Goal: Transaction & Acquisition: Purchase product/service

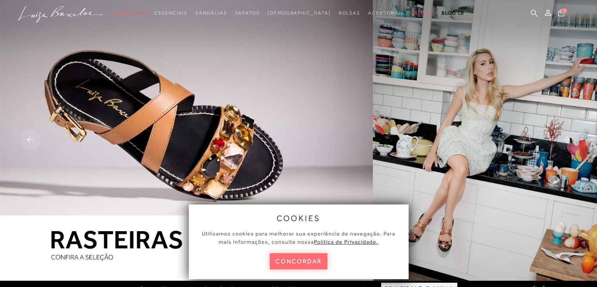
click at [282, 260] on button "concordar" at bounding box center [299, 261] width 58 height 16
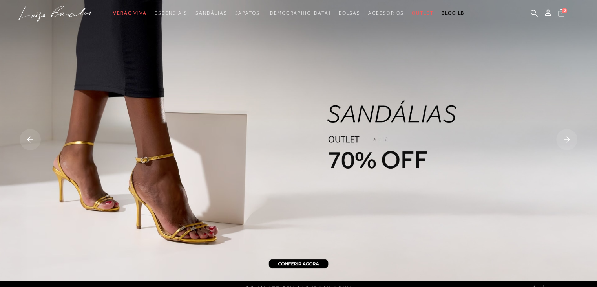
click at [567, 139] on icon at bounding box center [567, 139] width 6 height 6
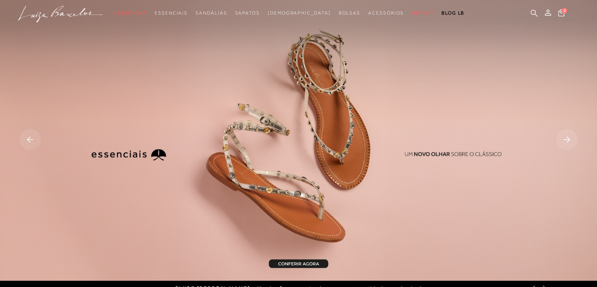
click at [567, 139] on icon at bounding box center [567, 139] width 6 height 6
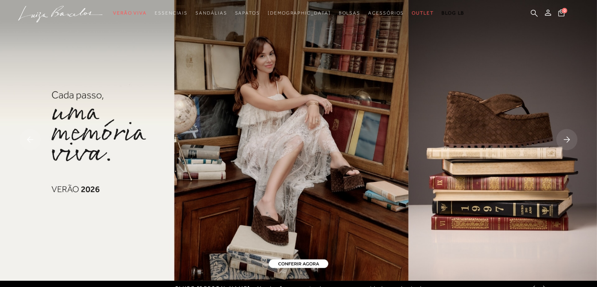
click at [567, 139] on icon at bounding box center [567, 139] width 6 height 6
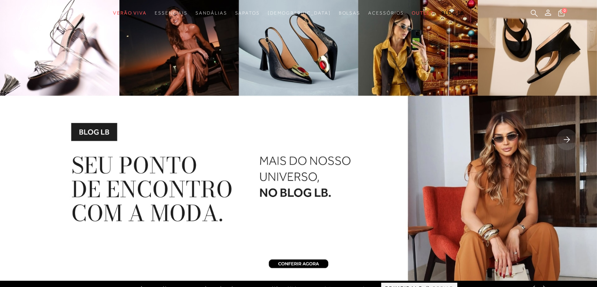
click at [567, 141] on rect at bounding box center [566, 139] width 21 height 21
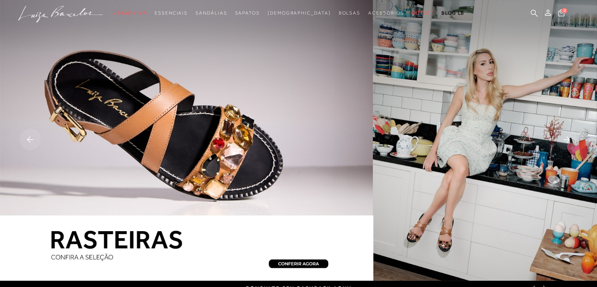
click at [567, 141] on rect at bounding box center [566, 139] width 21 height 21
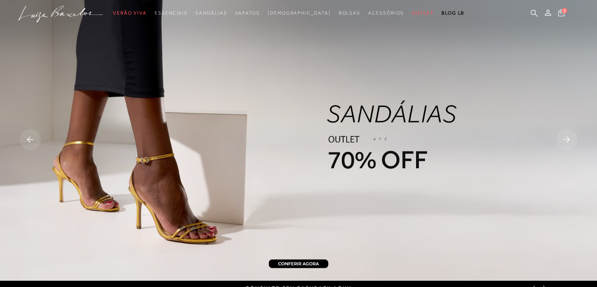
click at [567, 141] on rect at bounding box center [566, 139] width 21 height 21
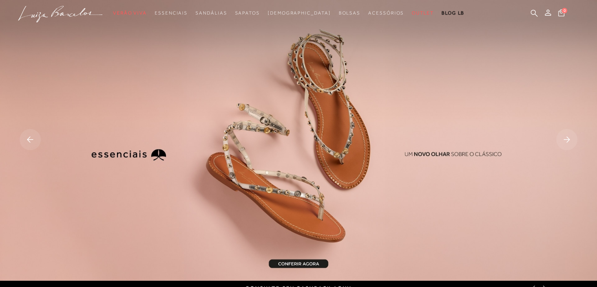
click at [567, 141] on rect at bounding box center [566, 139] width 21 height 21
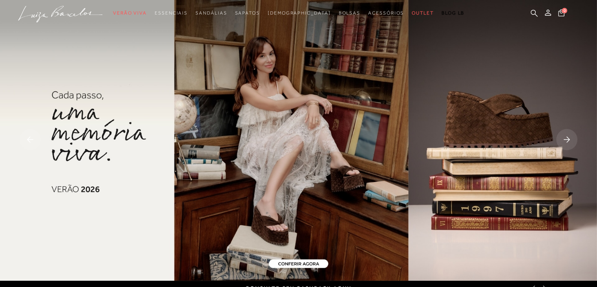
click at [567, 141] on rect at bounding box center [566, 139] width 21 height 21
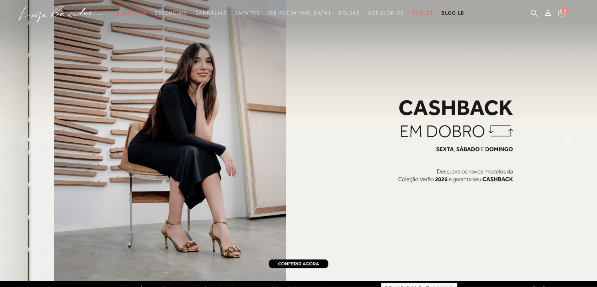
click at [28, 137] on rect at bounding box center [30, 139] width 21 height 21
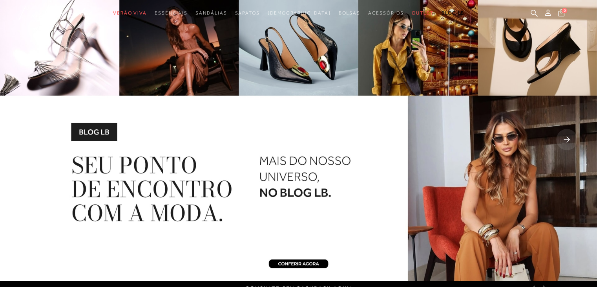
click at [564, 140] on rect at bounding box center [566, 139] width 21 height 21
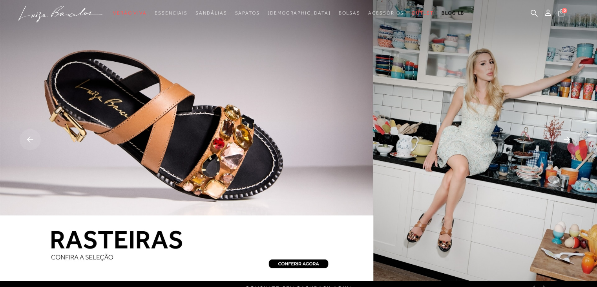
click at [257, 176] on img at bounding box center [298, 140] width 597 height 280
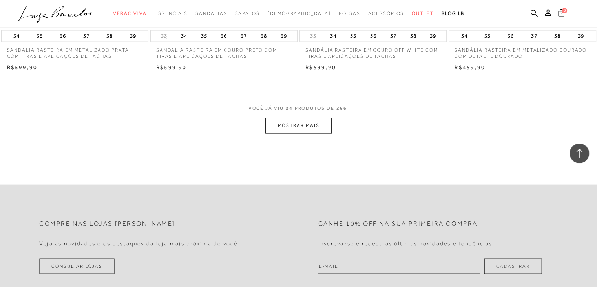
scroll to position [1610, 0]
click at [312, 128] on button "MOSTRAR MAIS" at bounding box center [298, 123] width 66 height 15
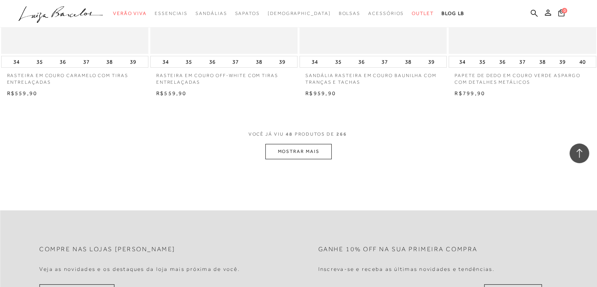
scroll to position [3219, 0]
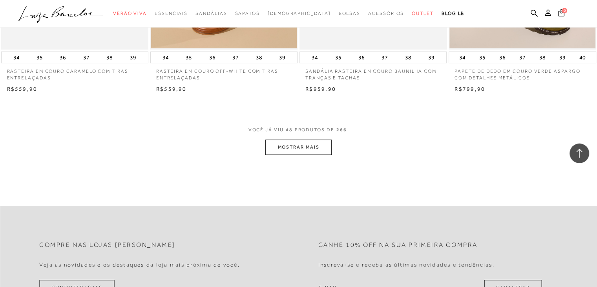
click at [278, 150] on button "MOSTRAR MAIS" at bounding box center [298, 146] width 66 height 15
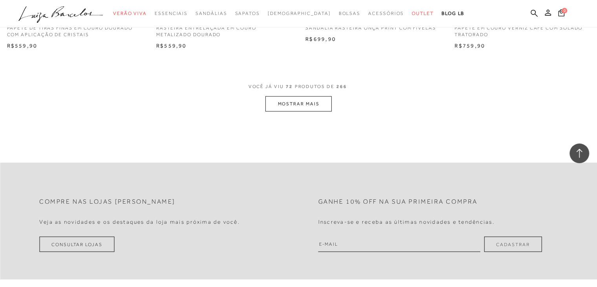
scroll to position [4908, 0]
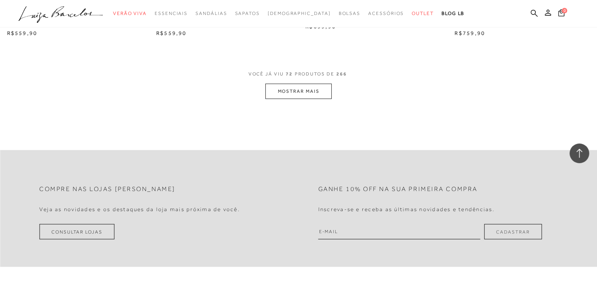
click at [301, 90] on button "MOSTRAR MAIS" at bounding box center [298, 91] width 66 height 15
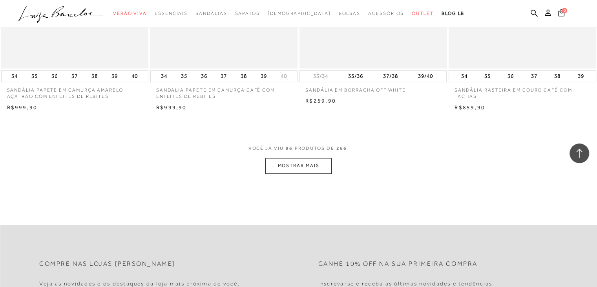
scroll to position [6478, 0]
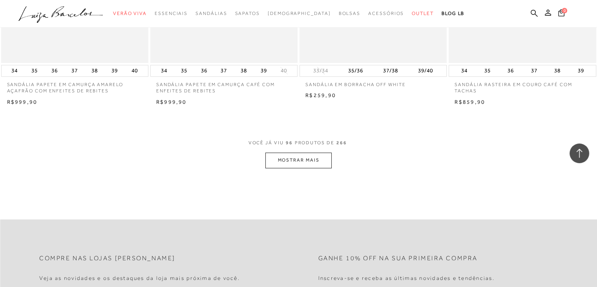
click at [287, 159] on button "MOSTRAR MAIS" at bounding box center [298, 159] width 66 height 15
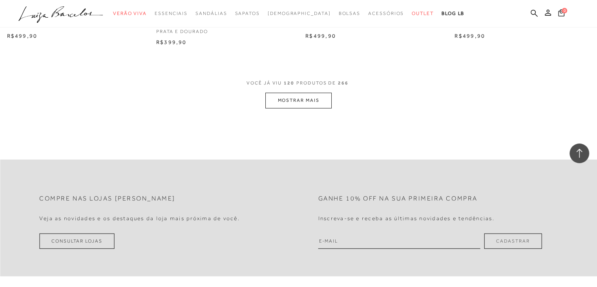
scroll to position [8166, 0]
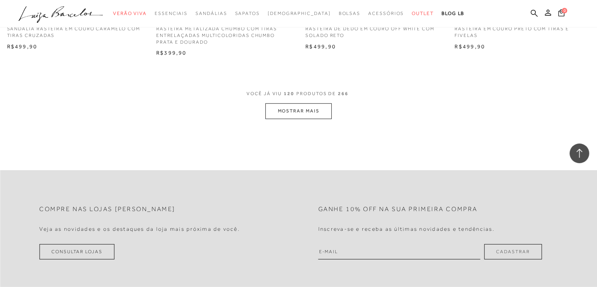
click at [294, 110] on button "MOSTRAR MAIS" at bounding box center [298, 110] width 66 height 15
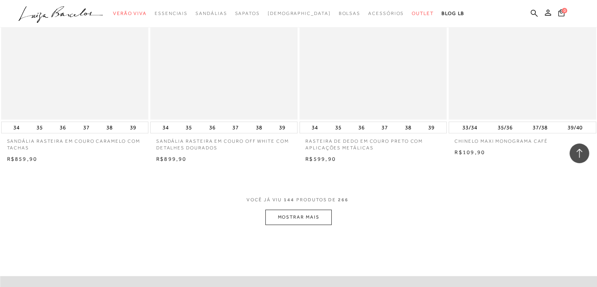
scroll to position [9737, 0]
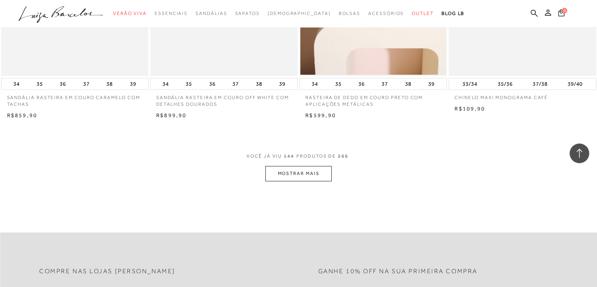
click at [303, 166] on button "MOSTRAR MAIS" at bounding box center [298, 173] width 66 height 15
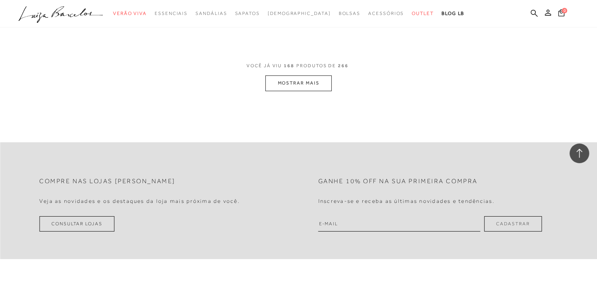
scroll to position [11464, 0]
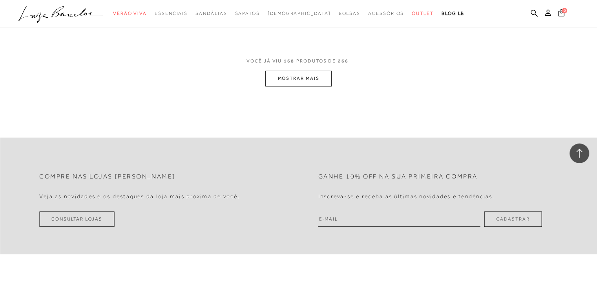
click at [289, 71] on button "MOSTRAR MAIS" at bounding box center [298, 78] width 66 height 15
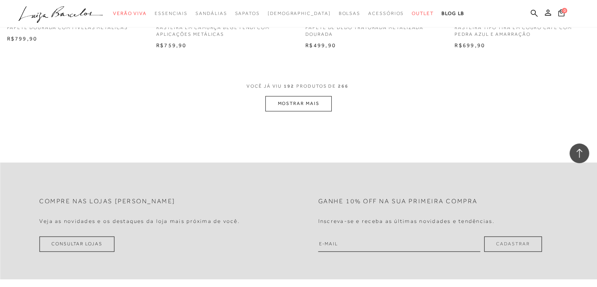
scroll to position [13074, 0]
click at [303, 98] on button "MOSTRAR MAIS" at bounding box center [298, 101] width 66 height 15
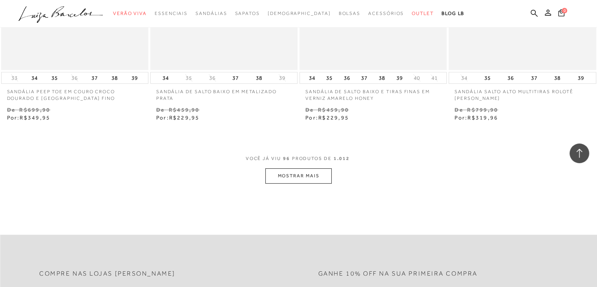
scroll to position [3298, 0]
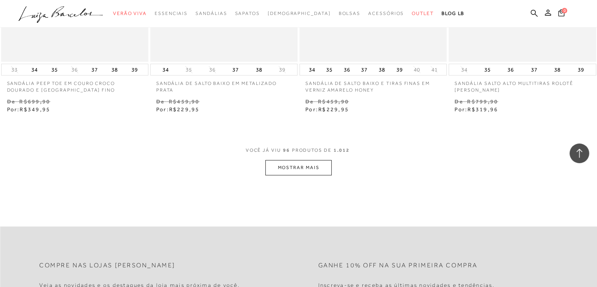
click at [286, 166] on button "MOSTRAR MAIS" at bounding box center [298, 167] width 66 height 15
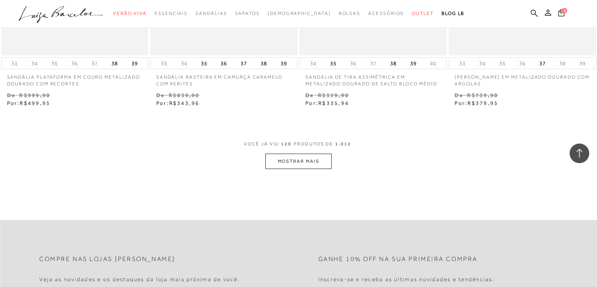
click at [301, 165] on button "MOSTRAR MAIS" at bounding box center [298, 161] width 66 height 15
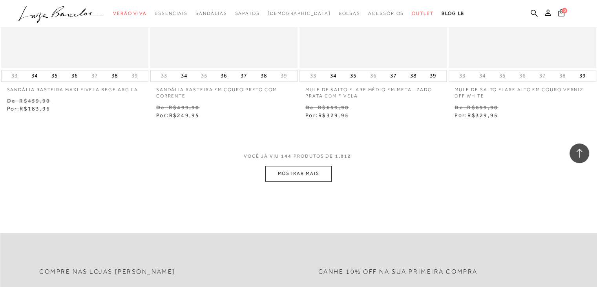
scroll to position [6674, 0]
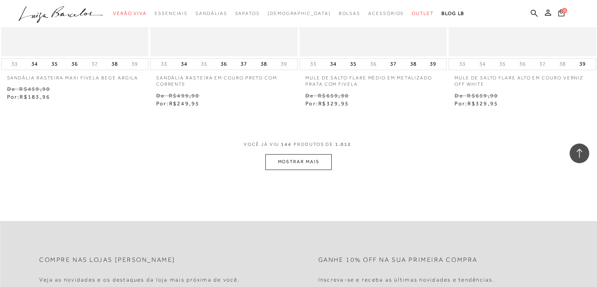
click at [294, 156] on button "MOSTRAR MAIS" at bounding box center [298, 161] width 66 height 15
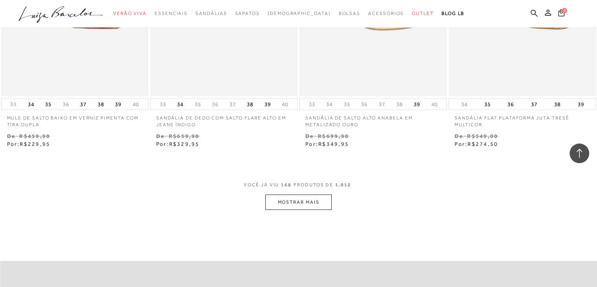
scroll to position [8323, 0]
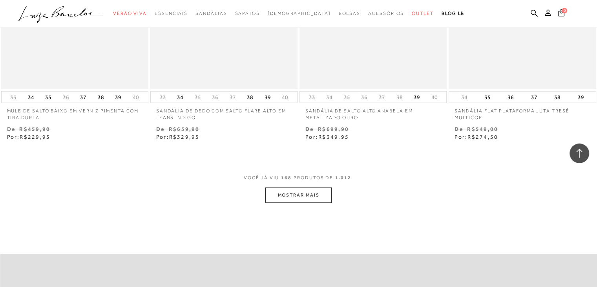
click at [303, 187] on button "MOSTRAR MAIS" at bounding box center [298, 194] width 66 height 15
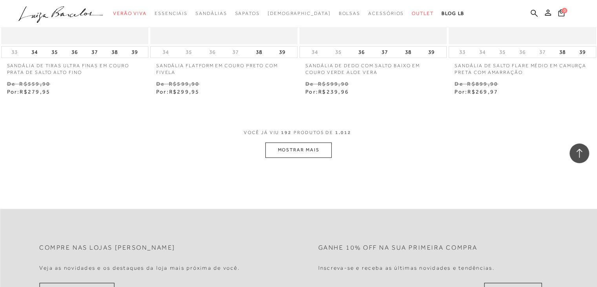
scroll to position [10051, 0]
click at [295, 142] on button "MOSTRAR MAIS" at bounding box center [298, 149] width 66 height 15
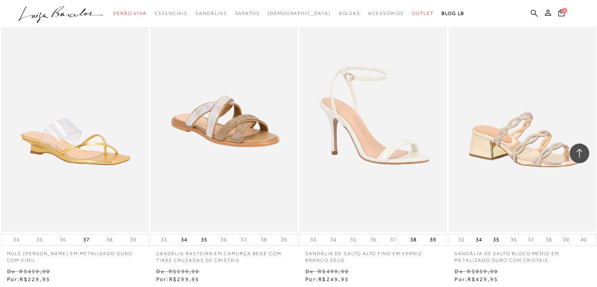
scroll to position [11700, 0]
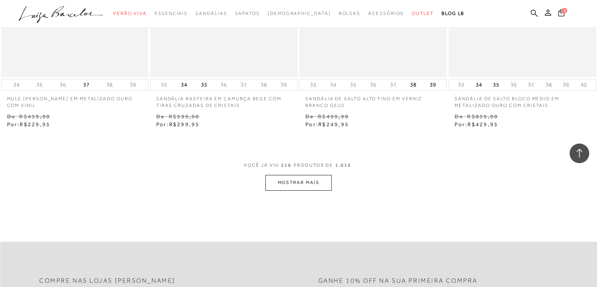
click at [295, 178] on button "MOSTRAR MAIS" at bounding box center [298, 182] width 66 height 15
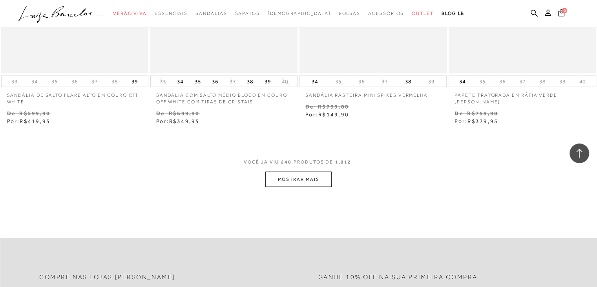
scroll to position [13388, 0]
click at [291, 170] on button "MOSTRAR MAIS" at bounding box center [298, 176] width 66 height 15
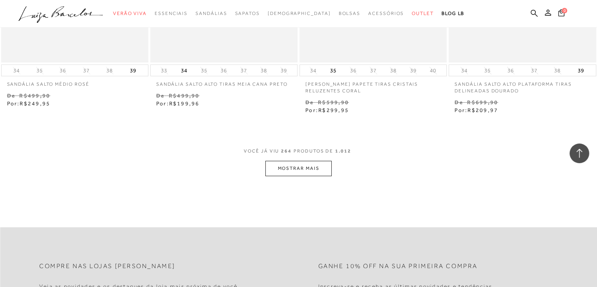
scroll to position [15115, 0]
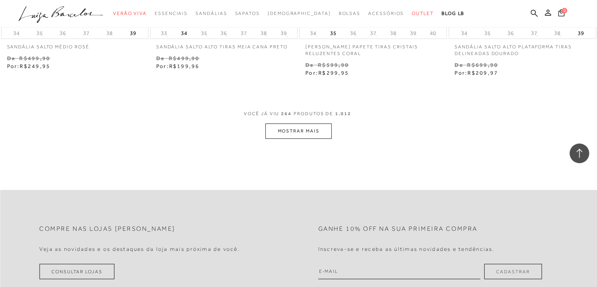
click at [284, 124] on button "MOSTRAR MAIS" at bounding box center [298, 130] width 66 height 15
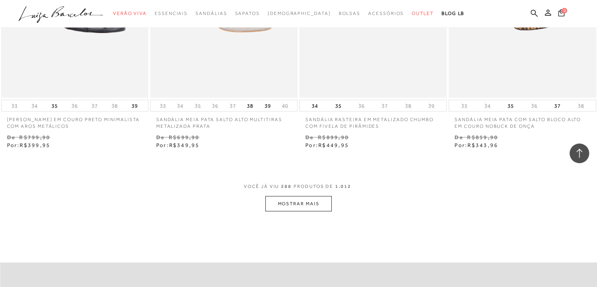
scroll to position [16764, 0]
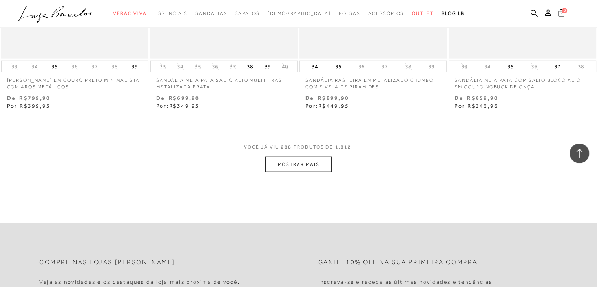
click at [283, 157] on button "MOSTRAR MAIS" at bounding box center [298, 164] width 66 height 15
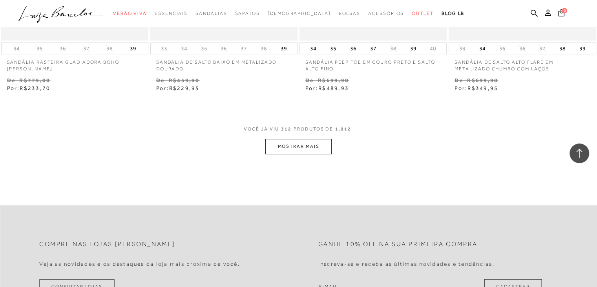
scroll to position [18492, 0]
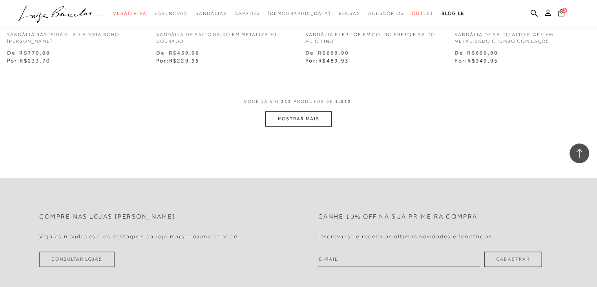
click at [316, 113] on button "MOSTRAR MAIS" at bounding box center [298, 118] width 66 height 15
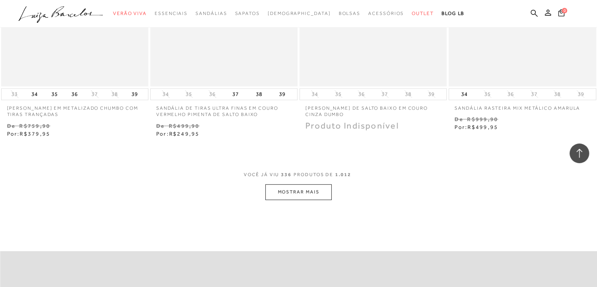
scroll to position [20101, 0]
click at [316, 183] on button "MOSTRAR MAIS" at bounding box center [298, 190] width 66 height 15
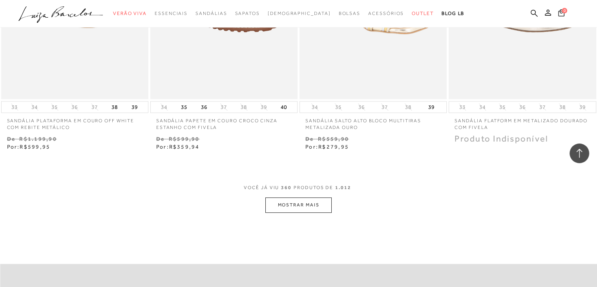
scroll to position [21790, 0]
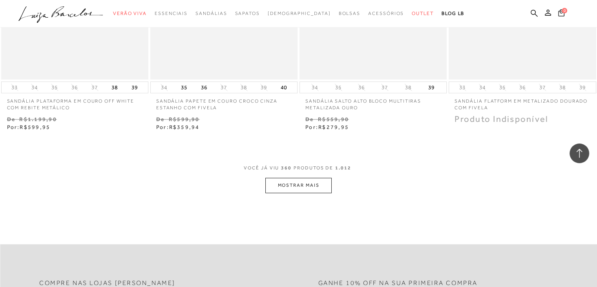
click at [297, 179] on button "MOSTRAR MAIS" at bounding box center [298, 184] width 66 height 15
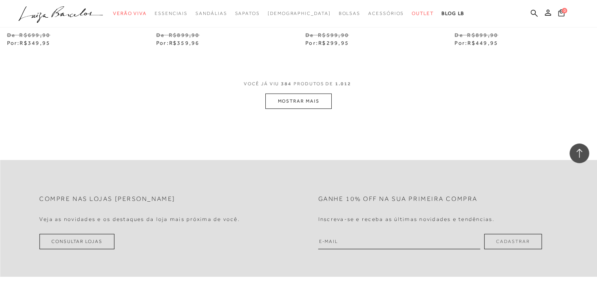
scroll to position [23556, 0]
click at [311, 93] on button "MOSTRAR MAIS" at bounding box center [298, 100] width 66 height 15
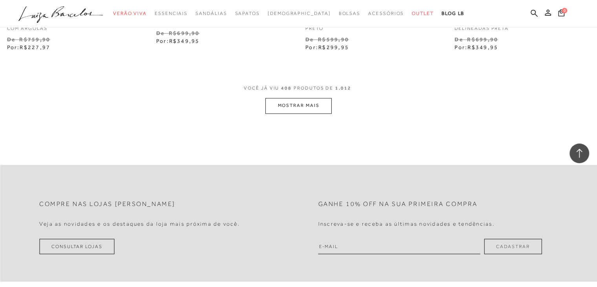
scroll to position [25245, 0]
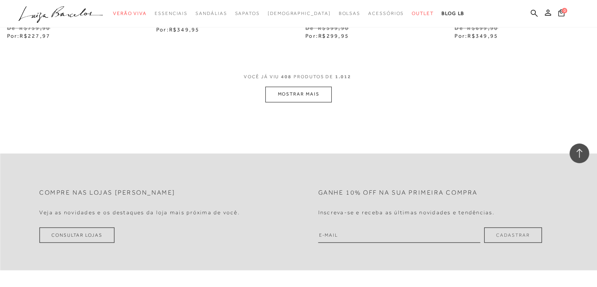
click at [294, 86] on button "MOSTRAR MAIS" at bounding box center [298, 93] width 66 height 15
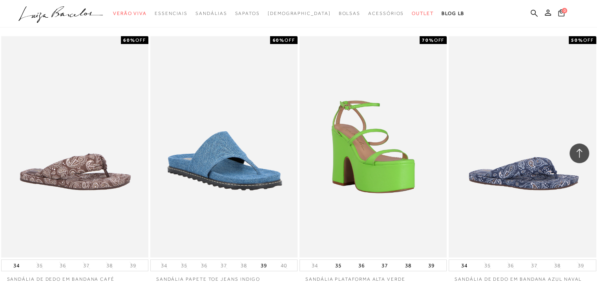
scroll to position [26854, 0]
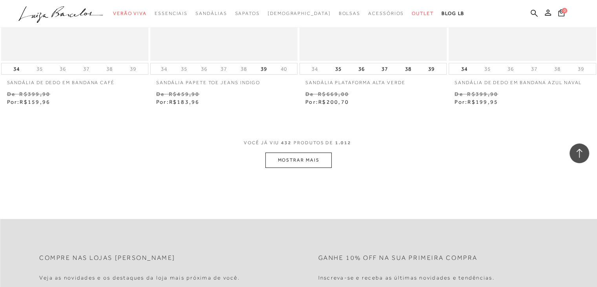
click at [294, 154] on button "MOSTRAR MAIS" at bounding box center [298, 159] width 66 height 15
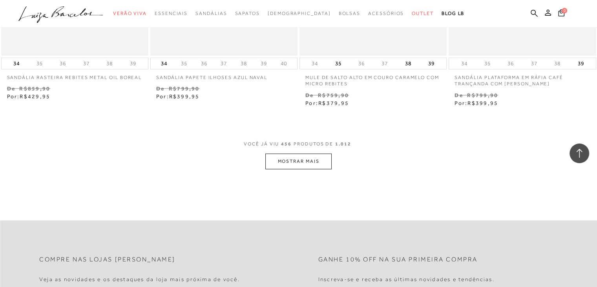
scroll to position [28543, 0]
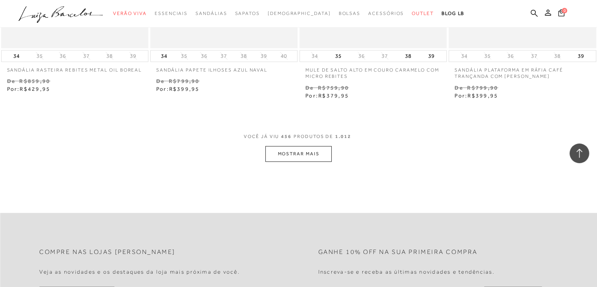
click at [305, 146] on button "MOSTRAR MAIS" at bounding box center [298, 153] width 66 height 15
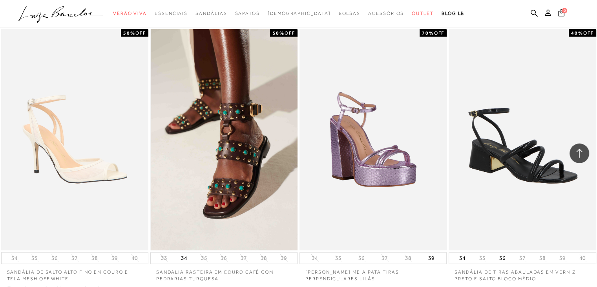
scroll to position [28700, 0]
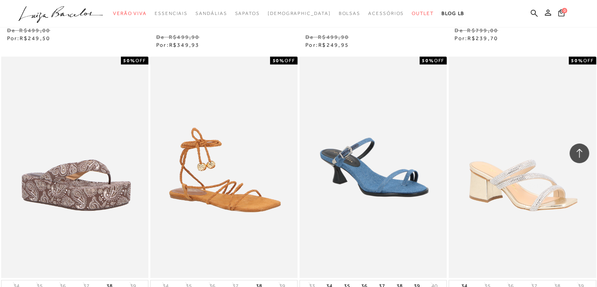
scroll to position [30191, 0]
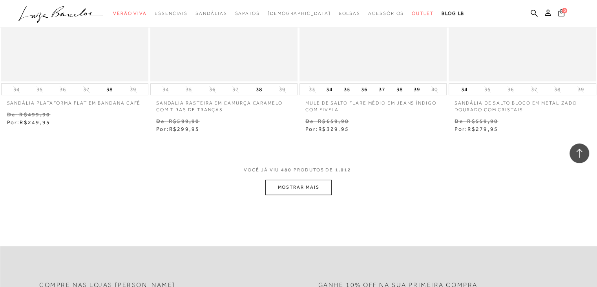
click at [300, 179] on button "MOSTRAR MAIS" at bounding box center [298, 186] width 66 height 15
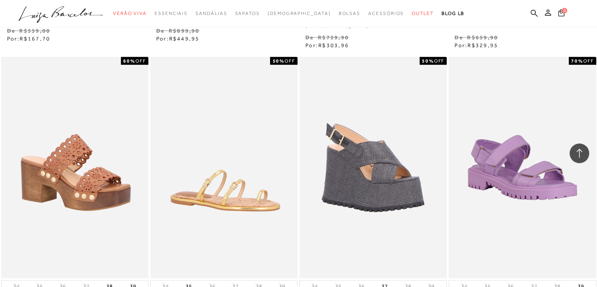
scroll to position [31880, 0]
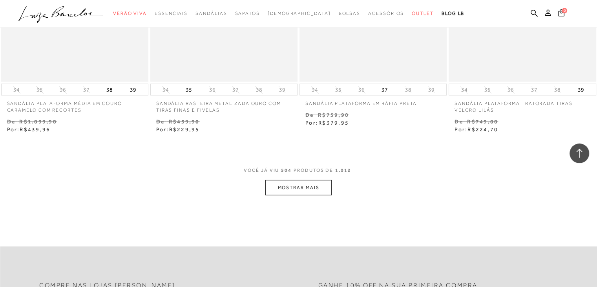
click at [305, 181] on button "MOSTRAR MAIS" at bounding box center [298, 187] width 66 height 15
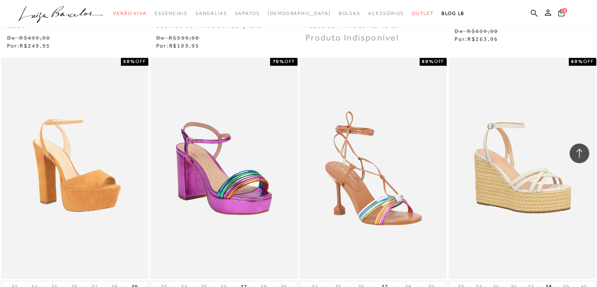
scroll to position [33568, 0]
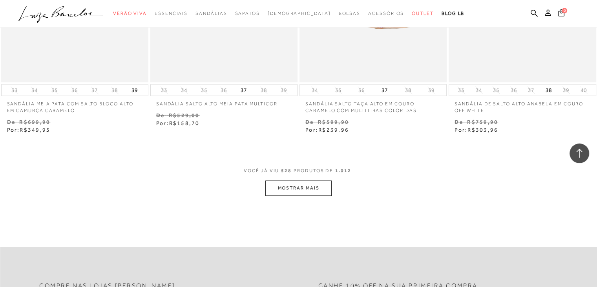
click at [321, 180] on button "MOSTRAR MAIS" at bounding box center [298, 187] width 66 height 15
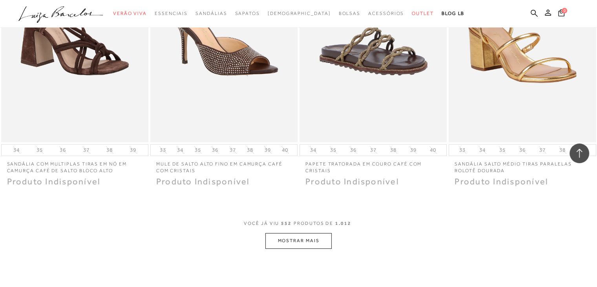
scroll to position [35295, 0]
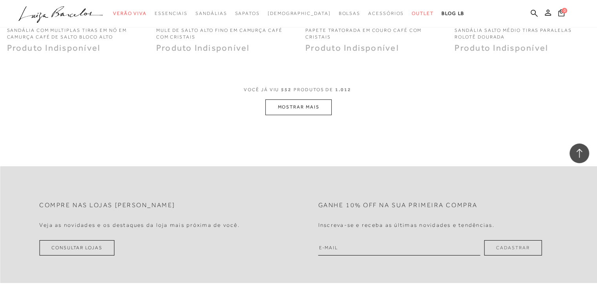
click at [308, 99] on button "MOSTRAR MAIS" at bounding box center [298, 106] width 66 height 15
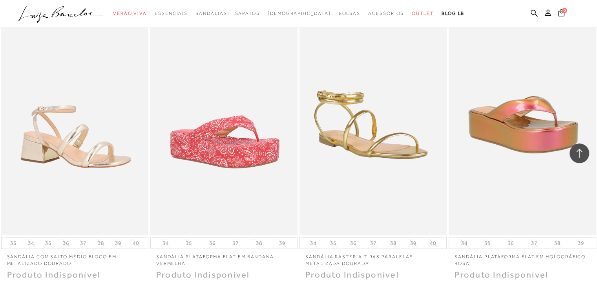
scroll to position [36866, 0]
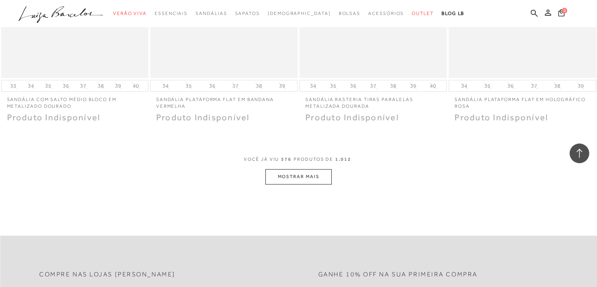
click at [307, 169] on button "MOSTRAR MAIS" at bounding box center [298, 176] width 66 height 15
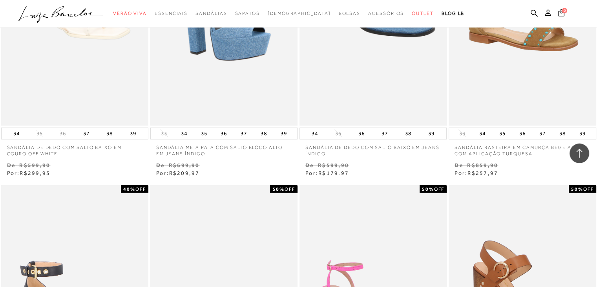
scroll to position [1498, 0]
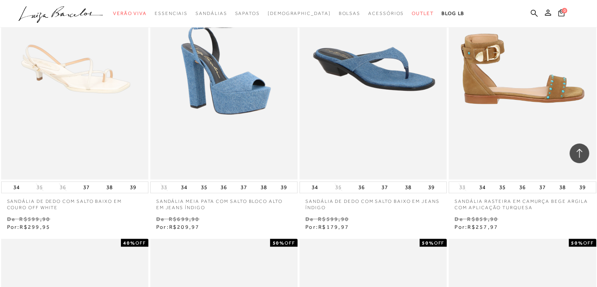
click at [552, 87] on img at bounding box center [523, 68] width 146 height 221
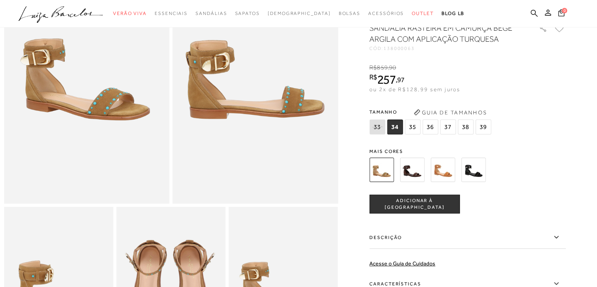
scroll to position [79, 0]
